Goal: Information Seeking & Learning: Learn about a topic

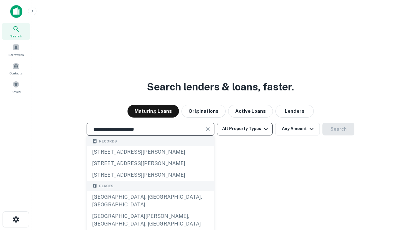
click at [150, 211] on div "[GEOGRAPHIC_DATA], [GEOGRAPHIC_DATA], [GEOGRAPHIC_DATA]" at bounding box center [150, 200] width 127 height 19
type input "**********"
click at [245, 129] on button "All Property Types" at bounding box center [245, 129] width 56 height 13
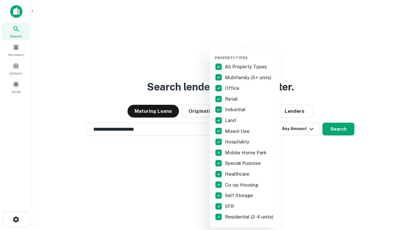
click at [250, 54] on button "button" at bounding box center [250, 54] width 70 height 0
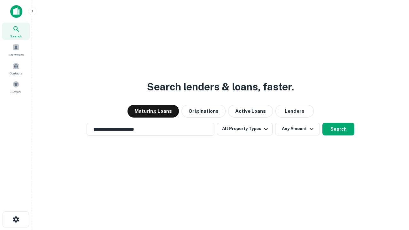
scroll to position [4, 77]
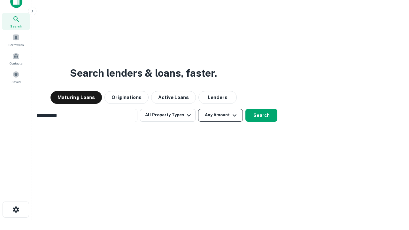
click at [198, 109] on button "Any Amount" at bounding box center [220, 115] width 45 height 13
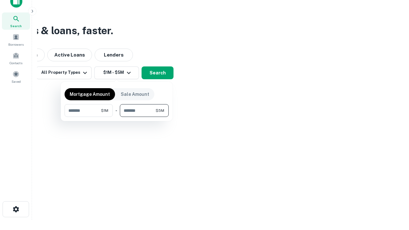
type input "*******"
click at [117, 117] on button "button" at bounding box center [117, 117] width 104 height 0
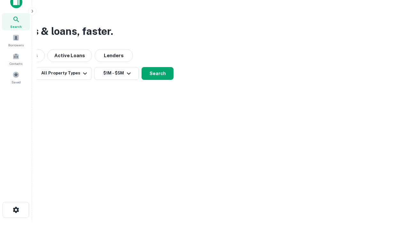
scroll to position [4, 118]
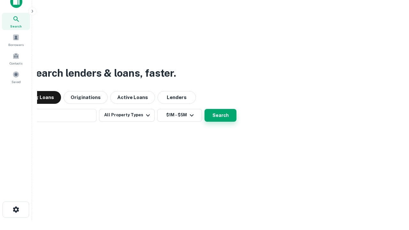
click at [205, 109] on button "Search" at bounding box center [221, 115] width 32 height 13
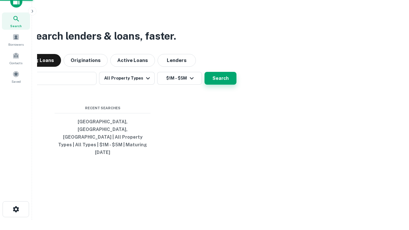
scroll to position [17, 181]
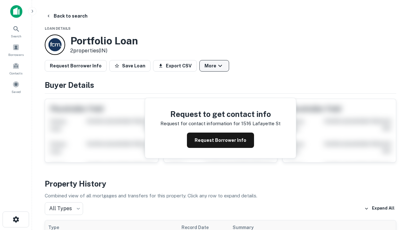
click at [214, 66] on button "More" at bounding box center [214, 66] width 30 height 12
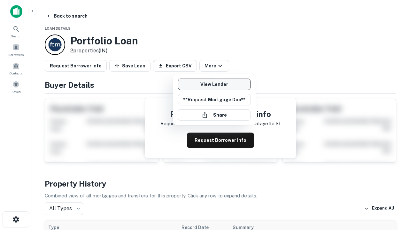
click at [214, 84] on link "View Lender" at bounding box center [214, 85] width 73 height 12
